Goal: Browse casually

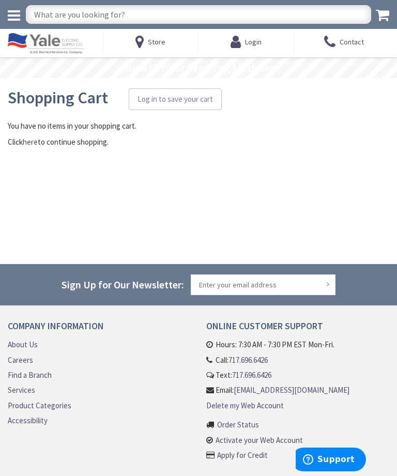
click at [164, 15] on input "text" at bounding box center [198, 14] width 345 height 19
type input "Pendant lights"
click at [56, 144] on p "Click here to continue shopping." at bounding box center [199, 142] width 382 height 11
click at [30, 147] on link "here" at bounding box center [30, 142] width 15 height 11
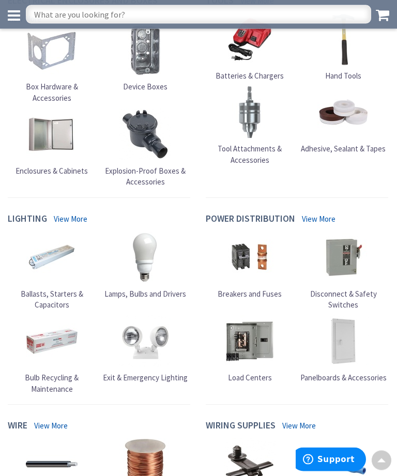
scroll to position [491, 0]
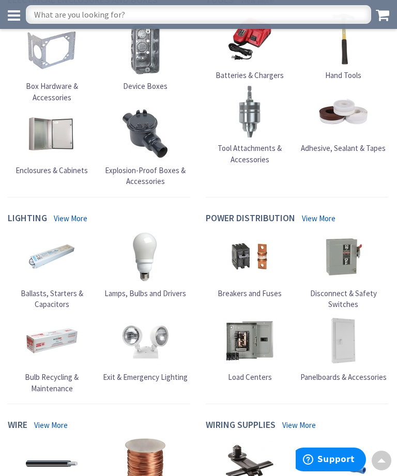
click at [74, 216] on link "View More" at bounding box center [71, 218] width 34 height 11
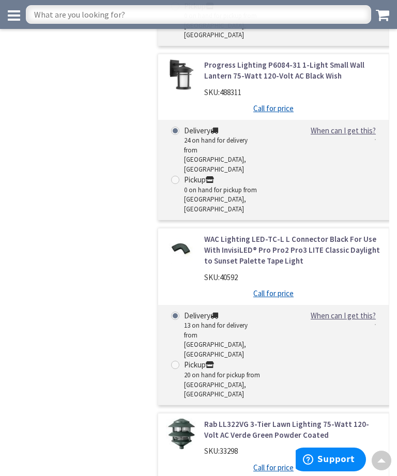
scroll to position [48786, 0]
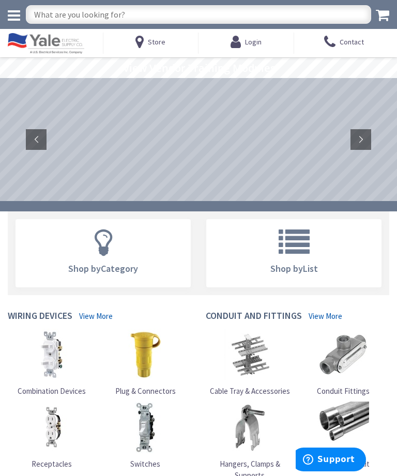
click at [343, 38] on span "Contact" at bounding box center [352, 42] width 24 height 19
click at [148, 41] on icon at bounding box center [141, 42] width 12 height 19
